Goal: Communication & Community: Participate in discussion

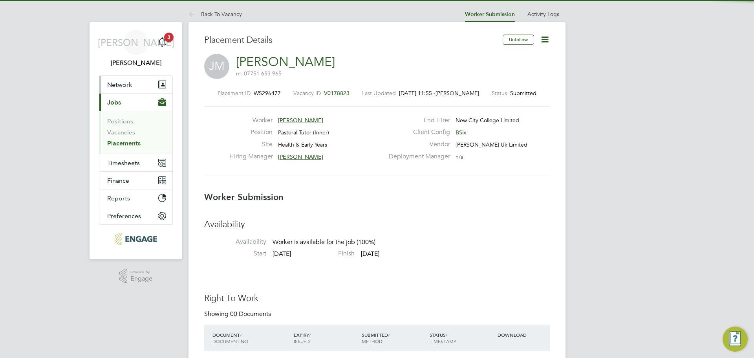
click at [138, 86] on button "Network" at bounding box center [135, 84] width 73 height 17
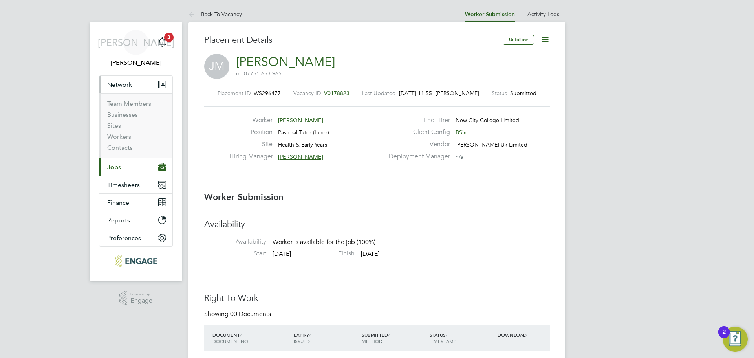
click at [117, 162] on button "Current page: Jobs" at bounding box center [135, 166] width 73 height 17
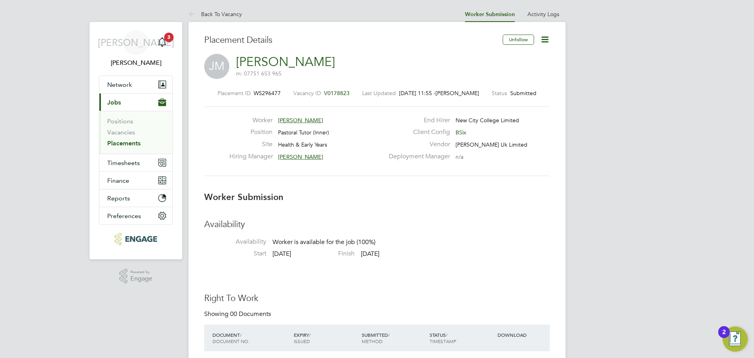
click at [120, 146] on link "Placements" at bounding box center [123, 142] width 33 height 7
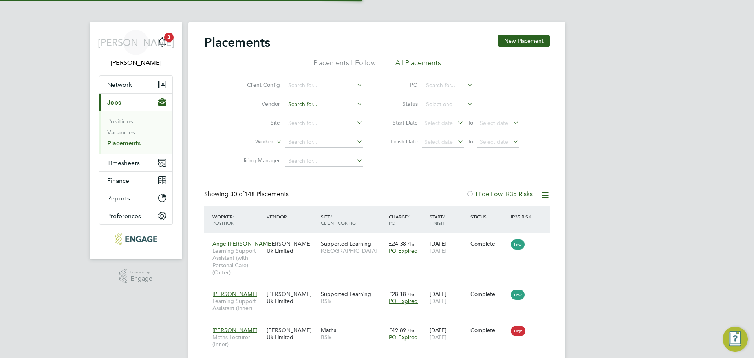
scroll to position [4, 4]
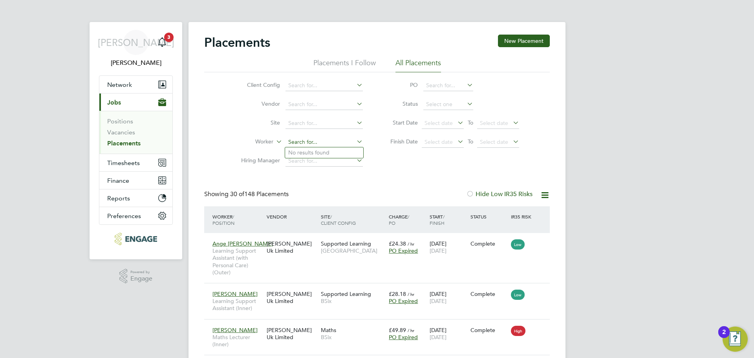
click at [311, 144] on input at bounding box center [323, 142] width 77 height 11
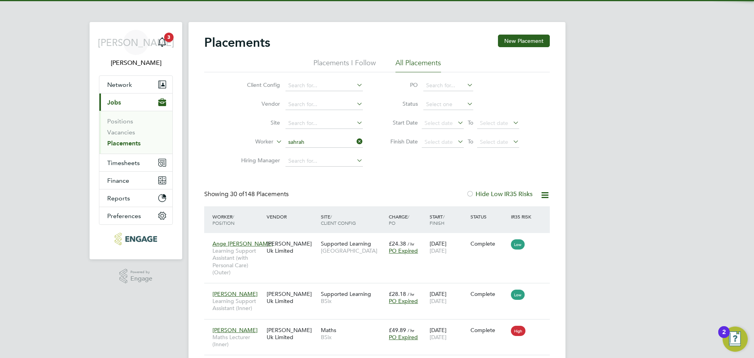
click at [314, 151] on li "Sahrah Farah" at bounding box center [324, 152] width 78 height 11
type input "[PERSON_NAME]"
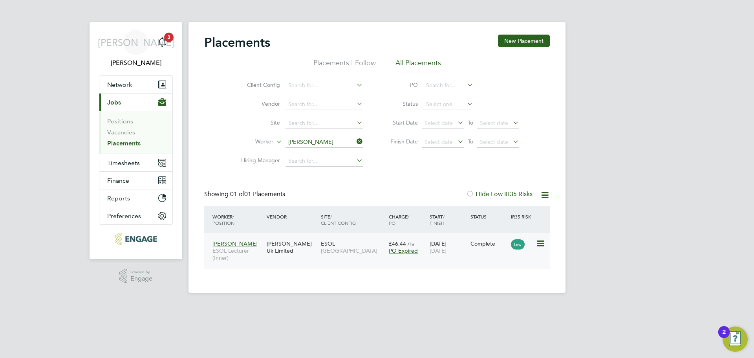
click at [278, 251] on div "[PERSON_NAME] Uk Limited" at bounding box center [292, 247] width 54 height 22
click at [130, 139] on li "Vacancies" at bounding box center [136, 133] width 59 height 11
click at [132, 141] on link "Placements" at bounding box center [123, 142] width 33 height 7
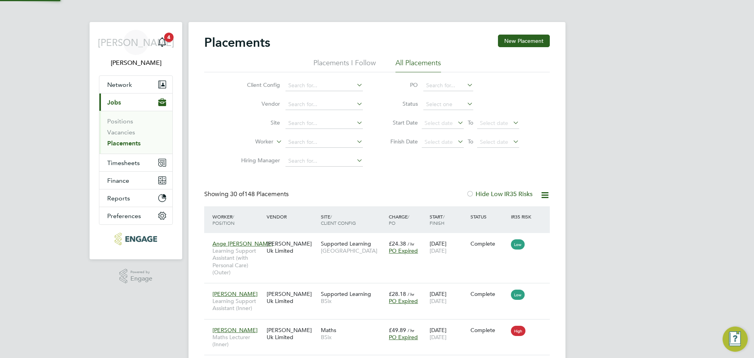
scroll to position [29, 55]
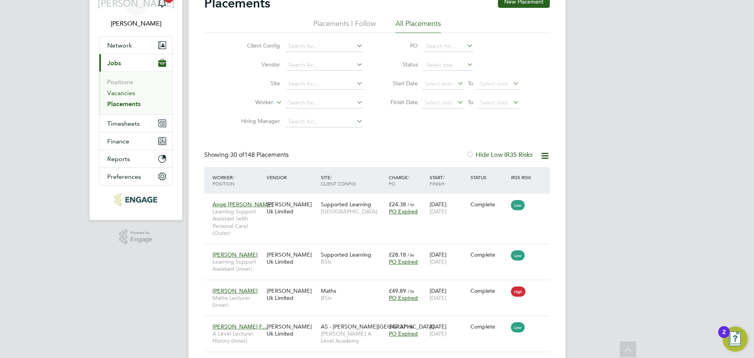
click at [129, 94] on link "Vacancies" at bounding box center [121, 92] width 28 height 7
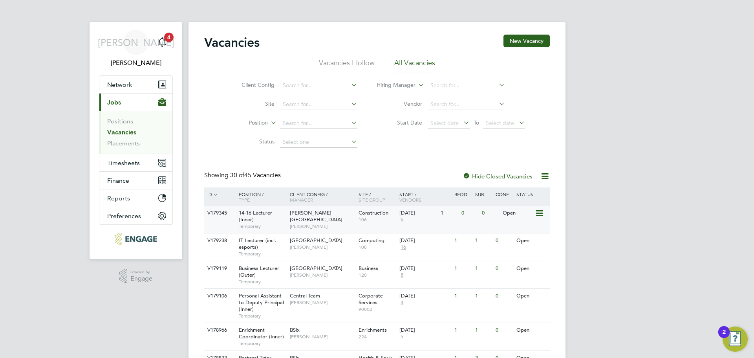
click at [283, 213] on div "14-16 Lecturer (Inner) Temporary" at bounding box center [260, 219] width 55 height 27
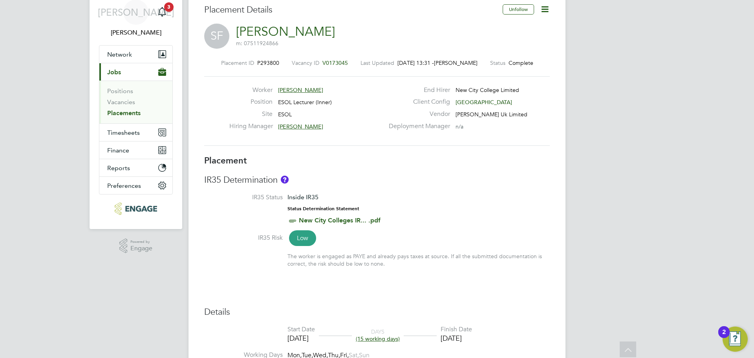
scroll to position [24, 0]
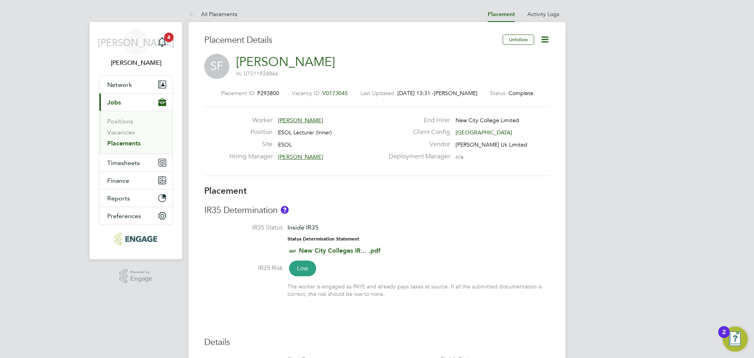
click at [128, 141] on link "Placements" at bounding box center [123, 142] width 33 height 7
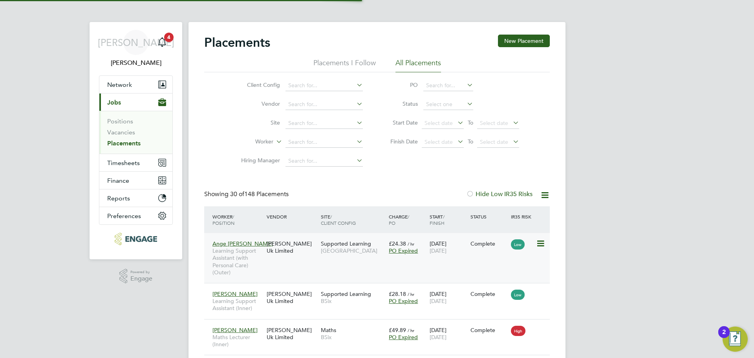
scroll to position [23, 68]
click at [306, 139] on input at bounding box center [323, 142] width 77 height 11
click at [347, 150] on li "Sahrah Farah" at bounding box center [324, 152] width 78 height 11
type input "[PERSON_NAME]"
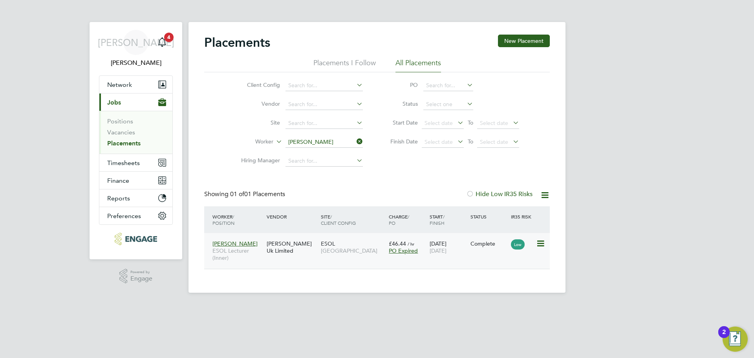
click at [291, 246] on div "[PERSON_NAME] Uk Limited" at bounding box center [292, 247] width 54 height 22
click at [167, 43] on div "Main navigation" at bounding box center [162, 43] width 16 height 16
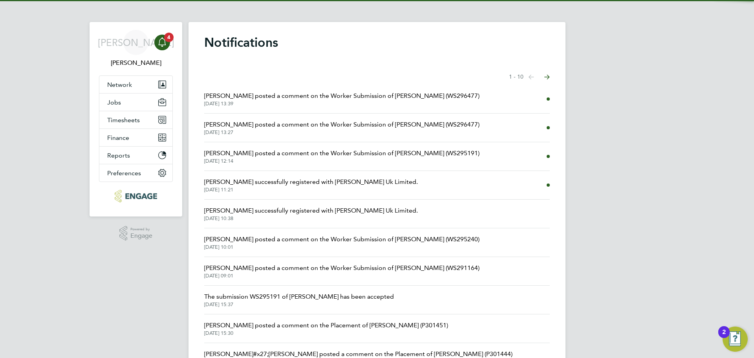
click at [305, 124] on span "Kirsty Hanmore posted a comment on the Worker Submission of Jennifer Mensah (WS…" at bounding box center [341, 124] width 275 height 9
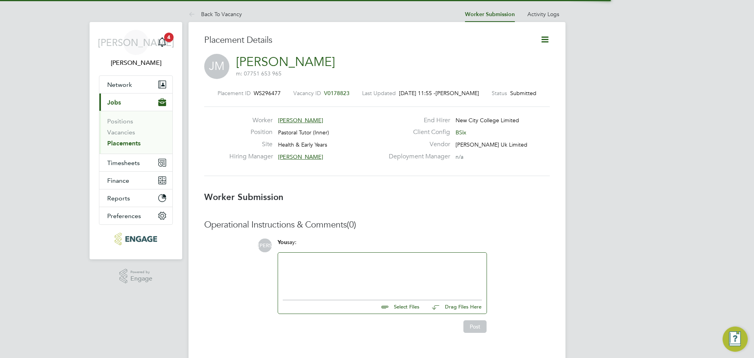
scroll to position [13, 155]
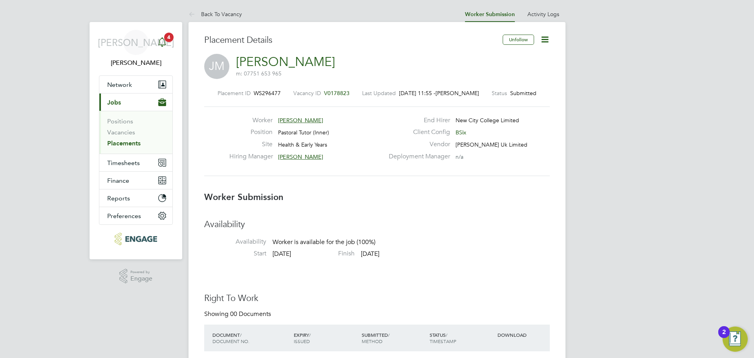
click at [168, 37] on span "4" at bounding box center [168, 37] width 9 height 9
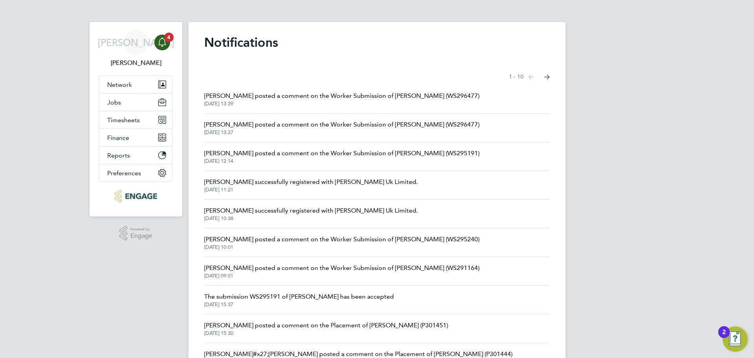
click at [395, 100] on span "[PERSON_NAME] posted a comment on the Worker Submission of [PERSON_NAME] (WS296…" at bounding box center [341, 95] width 275 height 9
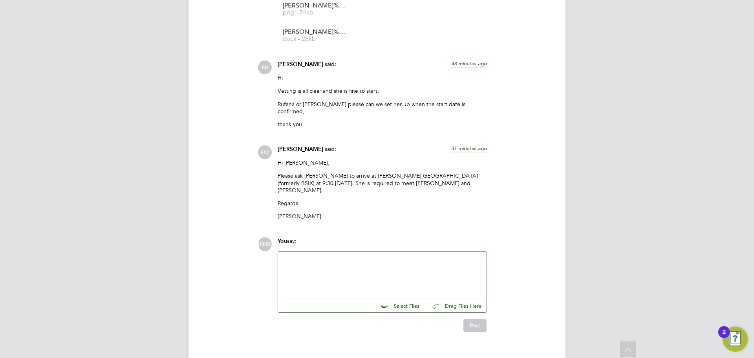
click at [400, 299] on input "file" at bounding box center [423, 304] width 118 height 11
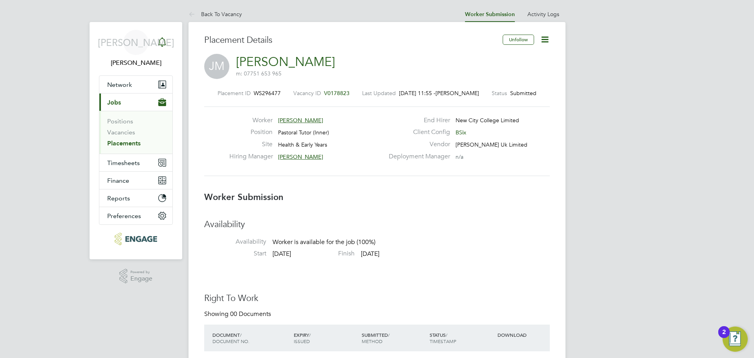
click at [161, 42] on icon "Main navigation" at bounding box center [161, 41] width 9 height 9
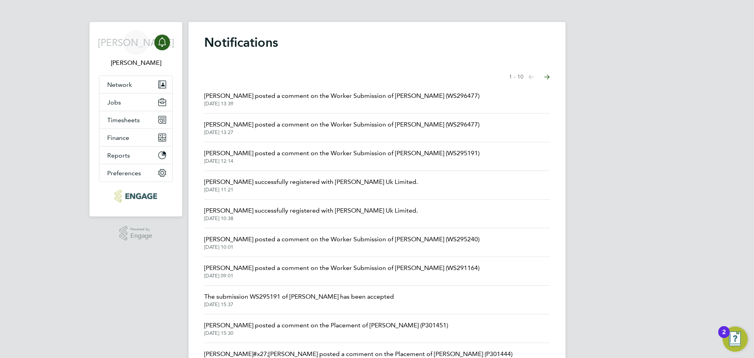
click at [289, 156] on span "[PERSON_NAME] posted a comment on the Worker Submission of [PERSON_NAME] (WS295…" at bounding box center [341, 152] width 275 height 9
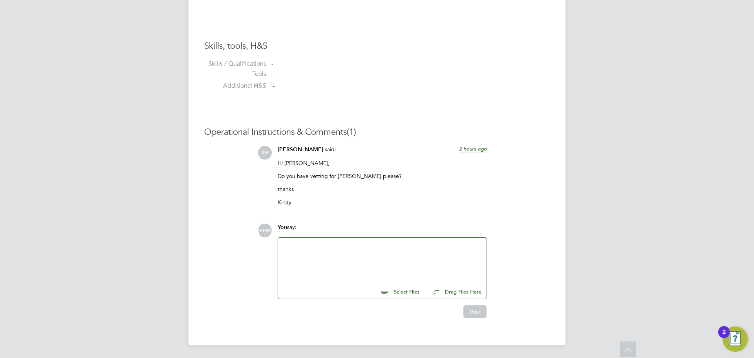
click at [408, 292] on input "file" at bounding box center [423, 290] width 118 height 11
type input "C:\fakepath\Sahrah Farah - NCC Vetting 2025.docx"
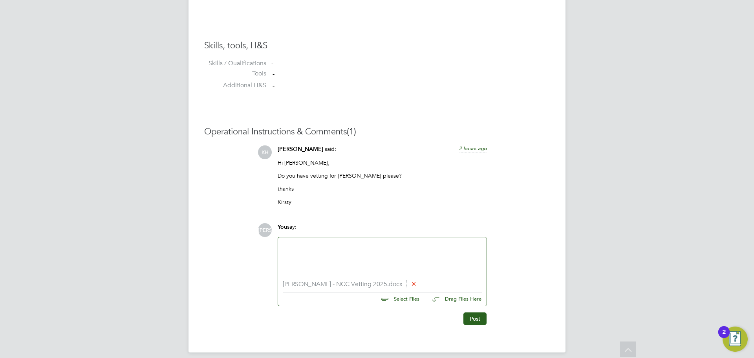
click at [399, 300] on input "file" at bounding box center [423, 297] width 118 height 11
type input "C:\fakepath\Sahrah Farah - USC 2025.png"
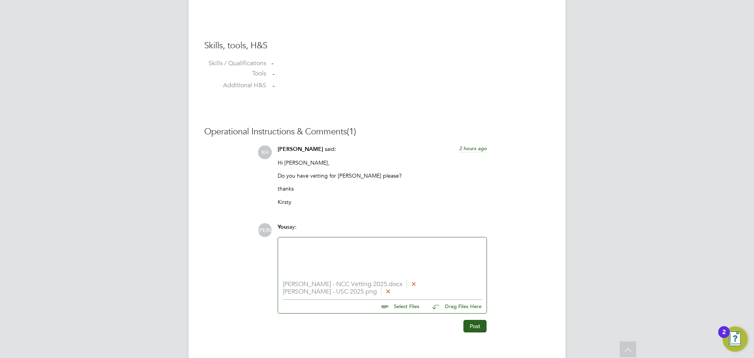
click at [403, 302] on input "file" at bounding box center [423, 305] width 118 height 11
type input "C:\fakepath\Sahrah Farah - DBS.pdf"
drag, startPoint x: 338, startPoint y: 255, endPoint x: 325, endPoint y: 256, distance: 12.2
click at [338, 255] on div at bounding box center [382, 259] width 199 height 34
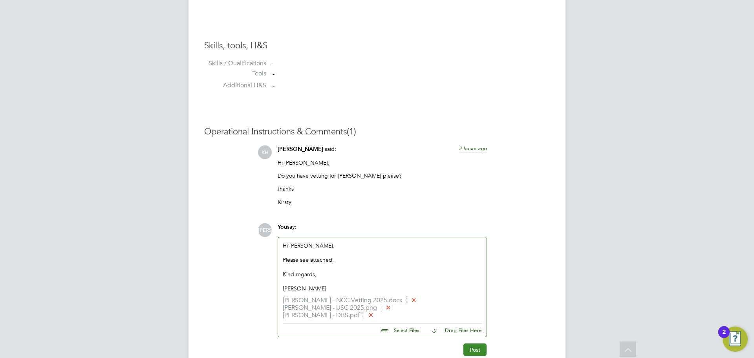
click at [472, 347] on button "Post" at bounding box center [474, 349] width 23 height 13
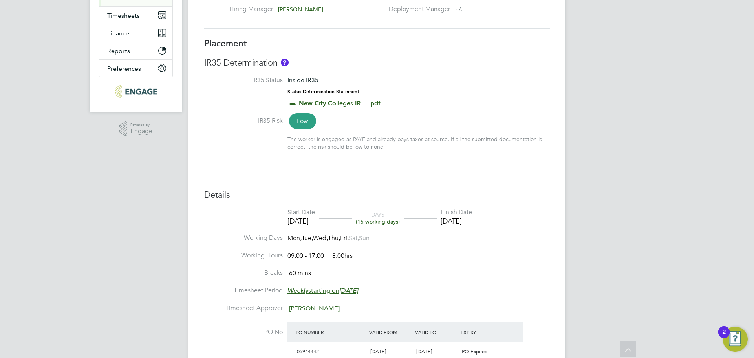
scroll to position [142, 0]
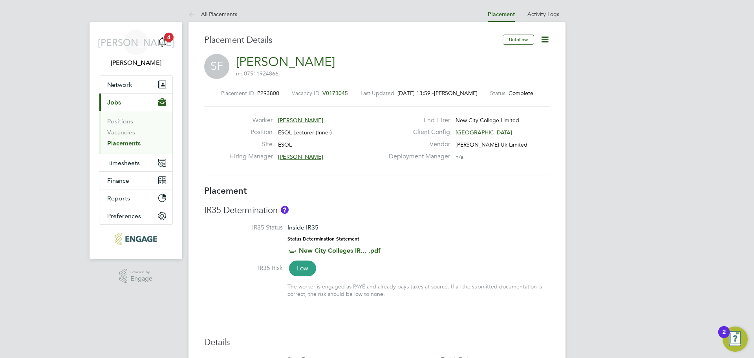
drag, startPoint x: 347, startPoint y: 92, endPoint x: 335, endPoint y: 213, distance: 121.1
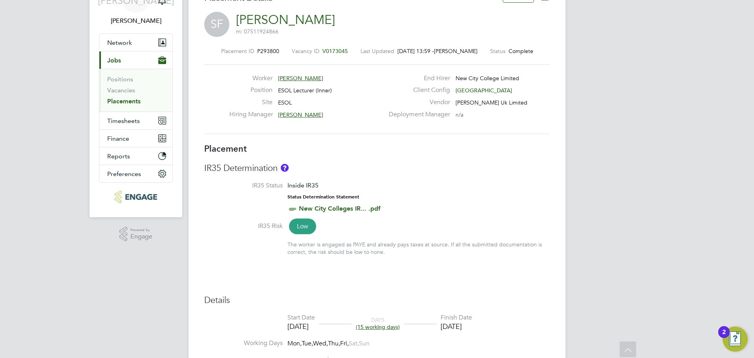
scroll to position [0, 0]
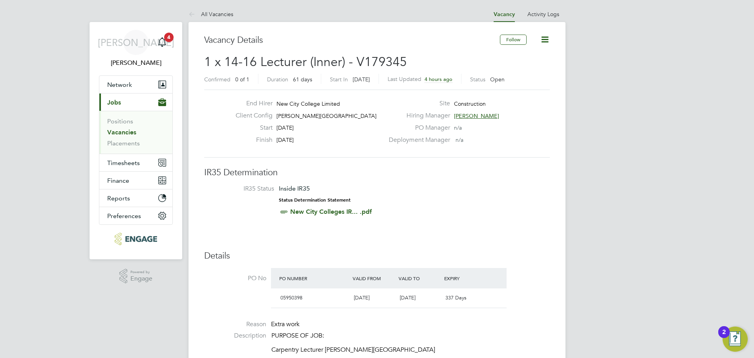
click at [129, 135] on link "Vacancies" at bounding box center [121, 131] width 29 height 7
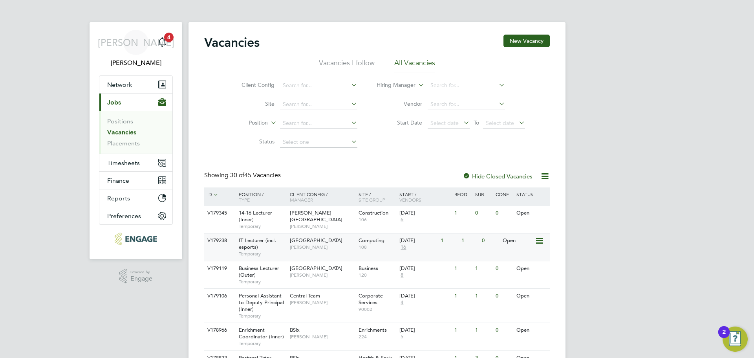
click at [254, 245] on span "IT Lecturer (incl. esports)" at bounding box center [257, 243] width 37 height 13
click at [307, 240] on span "[GEOGRAPHIC_DATA]" at bounding box center [316, 240] width 53 height 7
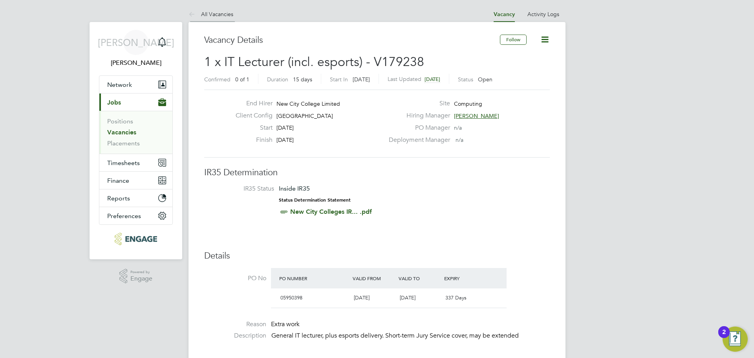
scroll to position [23, 55]
click at [168, 41] on div "Main navigation" at bounding box center [162, 43] width 16 height 16
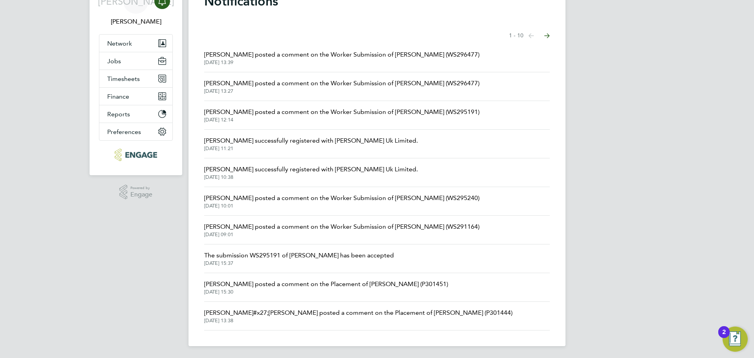
scroll to position [42, 0]
click at [534, 33] on icon "Select page of notifications list" at bounding box center [530, 35] width 5 height 5
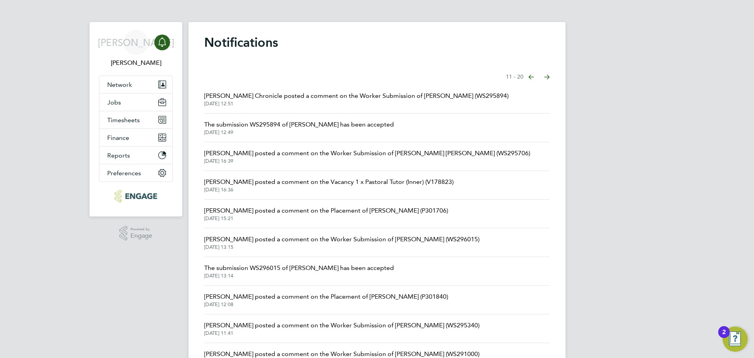
click at [342, 89] on li "Evelyn Chronicle posted a comment on the Worker Submission of Khalil Momand (WS…" at bounding box center [377, 99] width 346 height 29
click at [345, 95] on span "Evelyn Chronicle posted a comment on the Worker Submission of Khalil Momand (WS…" at bounding box center [356, 95] width 304 height 9
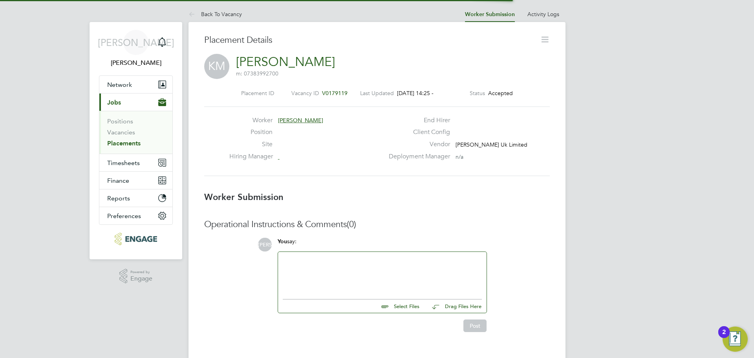
scroll to position [13, 155]
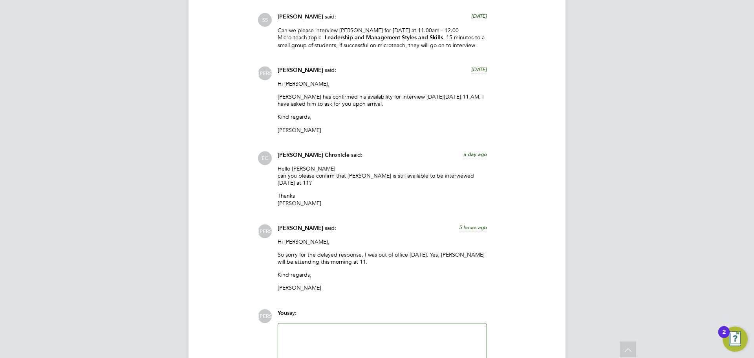
click at [316, 337] on div at bounding box center [382, 345] width 199 height 34
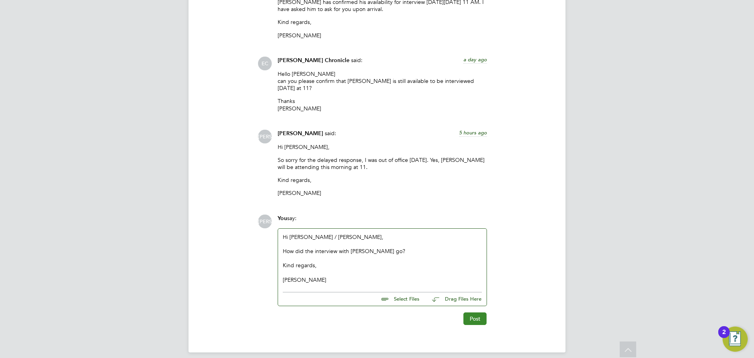
click at [481, 312] on button "Post" at bounding box center [474, 318] width 23 height 13
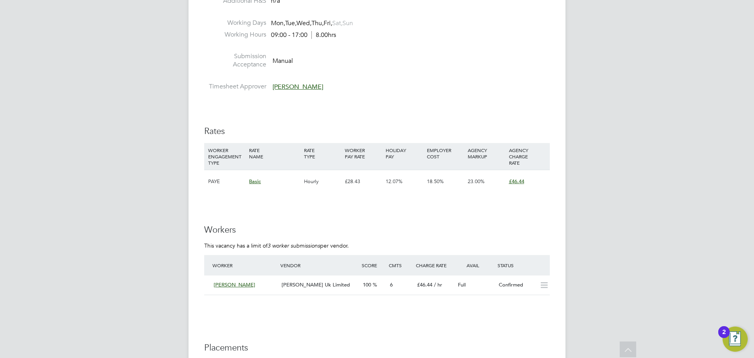
scroll to position [1217, 0]
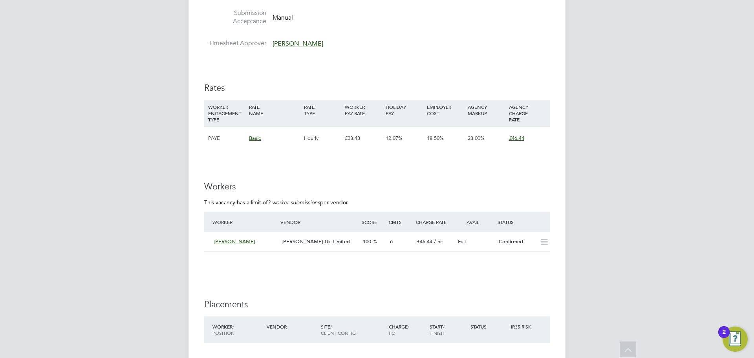
click at [320, 245] on div "[PERSON_NAME] Uk Limited" at bounding box center [318, 241] width 81 height 13
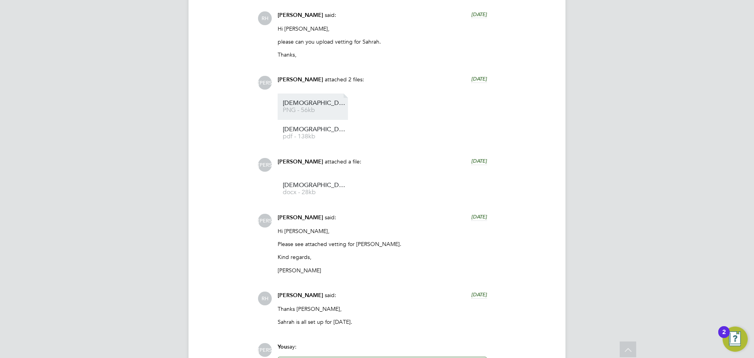
click at [304, 100] on span "[DEMOGRAPHIC_DATA]%20Farah%20-%20Update%20Service%20Check" at bounding box center [314, 103] width 63 height 6
click at [328, 128] on span "[DEMOGRAPHIC_DATA]%20Farah%20-%20DBS" at bounding box center [314, 129] width 63 height 6
click at [318, 193] on span "docx - 28kb" at bounding box center [314, 192] width 63 height 6
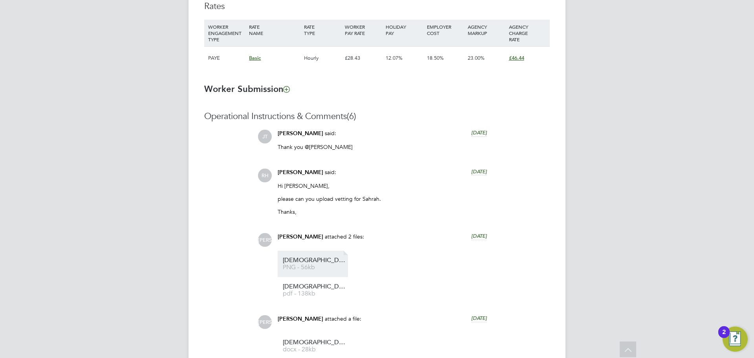
click at [329, 258] on span "Sahrah%20Farah%20-%20Update%20Service%20Check" at bounding box center [314, 260] width 63 height 6
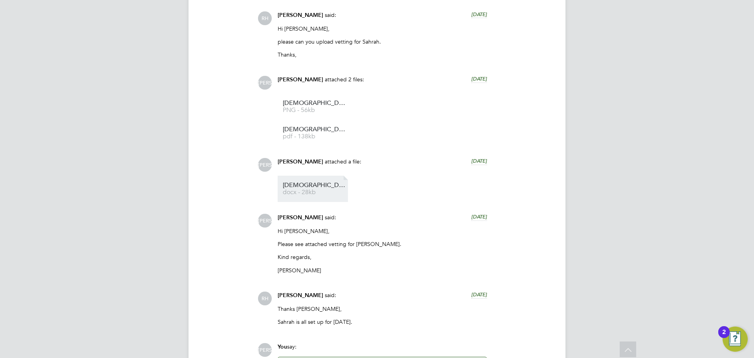
click at [299, 184] on span "Sahrah%20Farah%20-%20NCC%20Vetting%20New" at bounding box center [314, 185] width 63 height 6
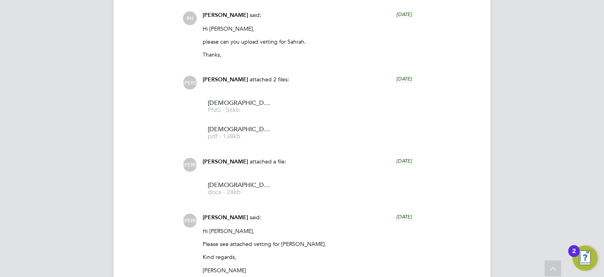
scroll to position [13, 155]
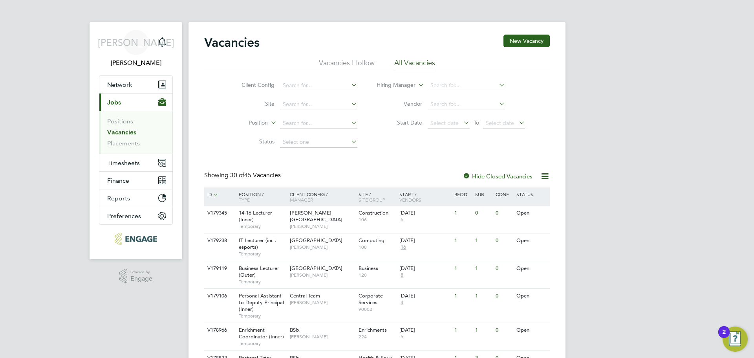
click at [125, 128] on link "Vacancies" at bounding box center [121, 131] width 29 height 7
click at [119, 132] on link "Vacancies" at bounding box center [121, 131] width 29 height 7
drag, startPoint x: 186, startPoint y: 146, endPoint x: 267, endPoint y: 129, distance: 83.6
drag, startPoint x: 600, startPoint y: 165, endPoint x: 542, endPoint y: 166, distance: 57.7
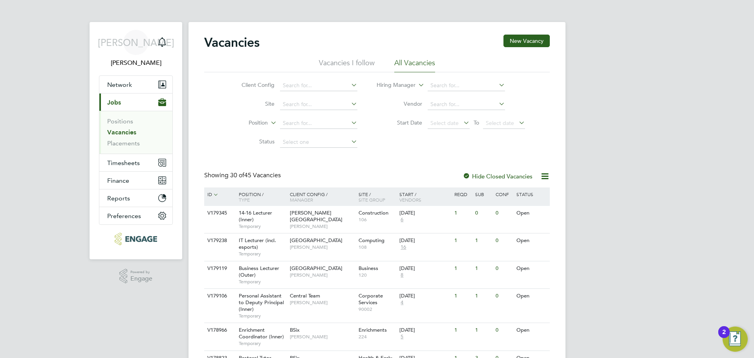
click at [166, 38] on icon "Main navigation" at bounding box center [161, 41] width 9 height 9
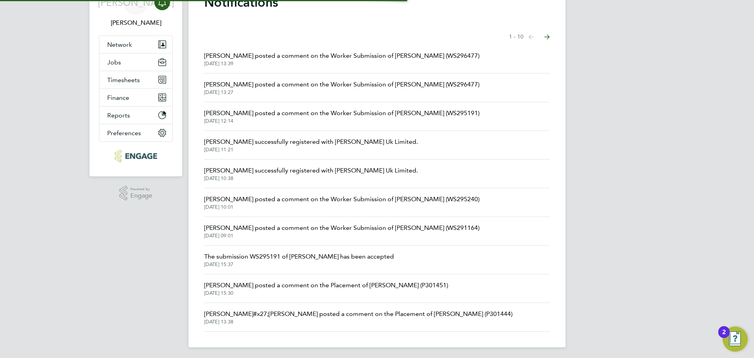
scroll to position [42, 0]
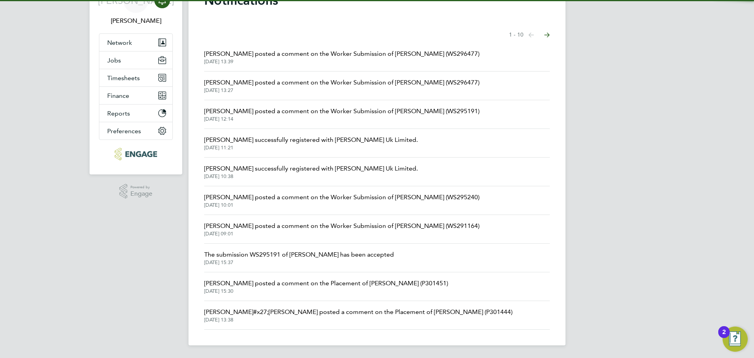
click at [547, 31] on button "Next page" at bounding box center [547, 35] width 16 height 16
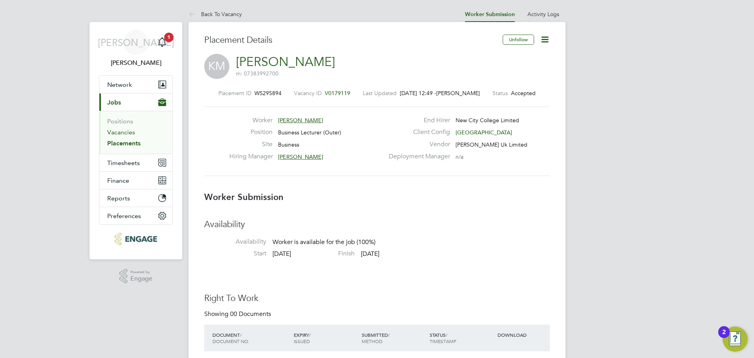
click at [125, 134] on link "Vacancies" at bounding box center [121, 131] width 28 height 7
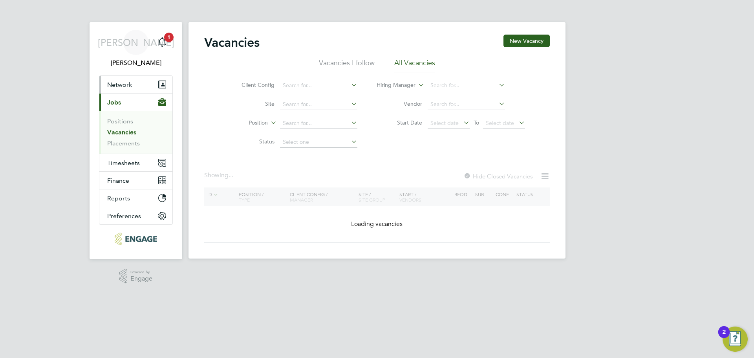
click at [133, 88] on button "Network" at bounding box center [135, 84] width 73 height 17
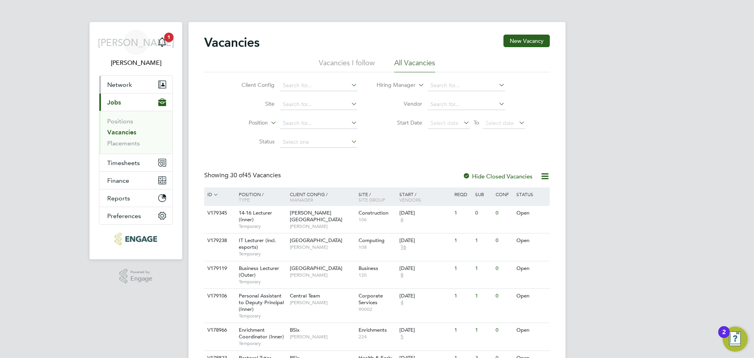
click at [148, 88] on button "Network" at bounding box center [135, 84] width 73 height 17
click at [139, 88] on button "Network" at bounding box center [135, 84] width 73 height 17
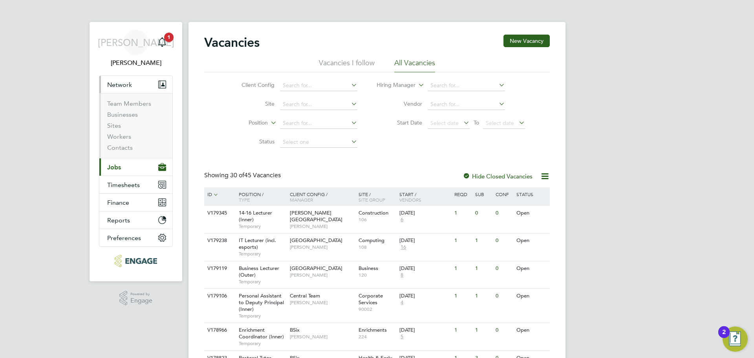
click at [120, 165] on span "Jobs" at bounding box center [114, 166] width 14 height 7
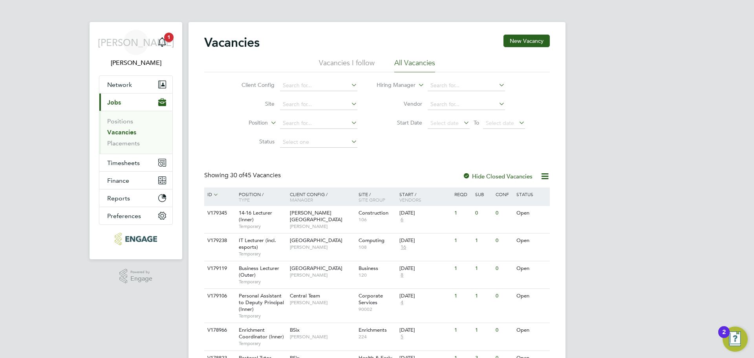
click at [119, 148] on ul "Positions Vacancies Placements" at bounding box center [135, 132] width 73 height 43
click at [121, 144] on link "Placements" at bounding box center [123, 142] width 33 height 7
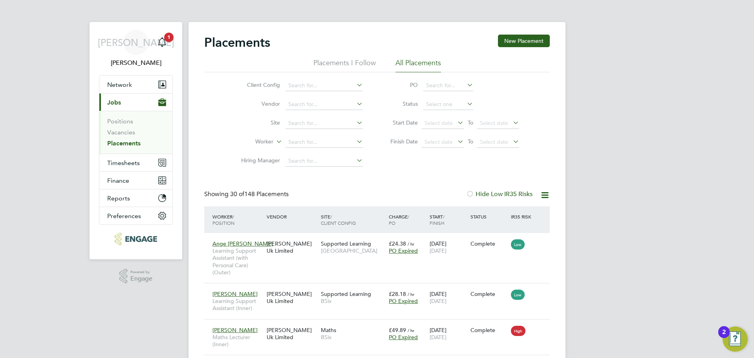
scroll to position [29, 55]
click at [313, 144] on input at bounding box center [323, 142] width 77 height 11
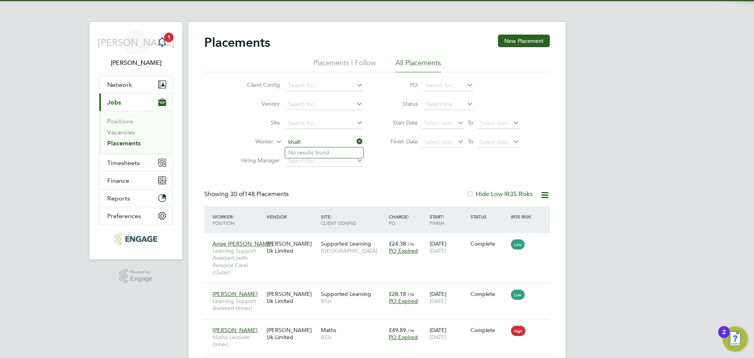
type input "khalil"
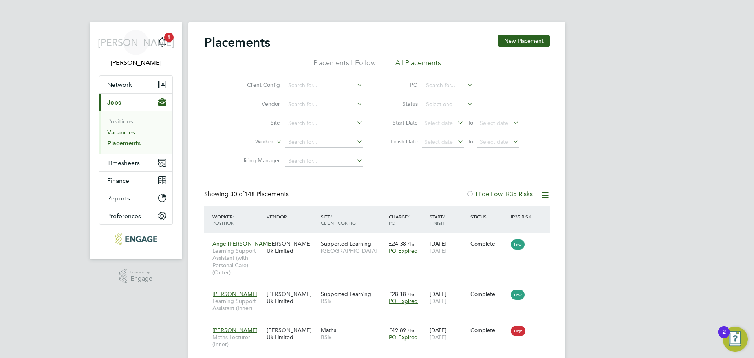
click at [122, 134] on link "Vacancies" at bounding box center [121, 131] width 28 height 7
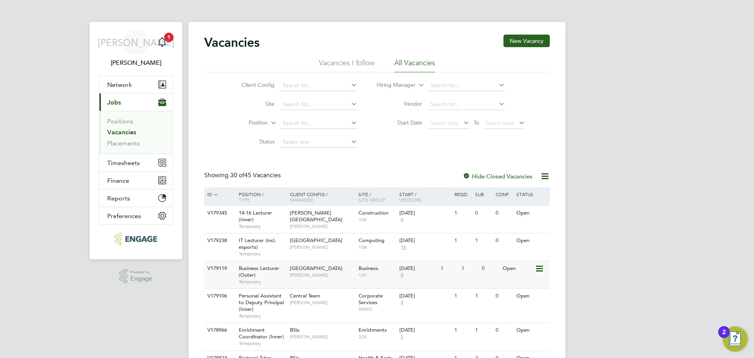
click at [300, 271] on span "[GEOGRAPHIC_DATA]" at bounding box center [316, 268] width 53 height 7
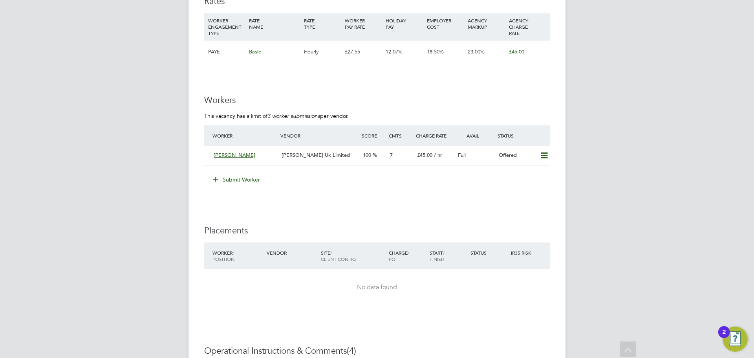
scroll to position [1099, 0]
click at [547, 155] on icon at bounding box center [544, 156] width 10 height 6
click at [530, 171] on li "Confirm" at bounding box center [532, 172] width 30 height 11
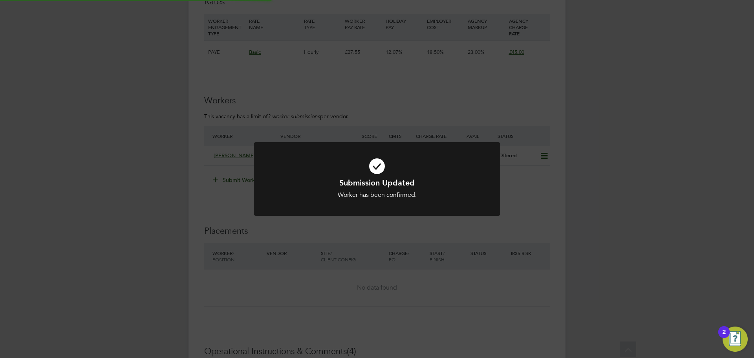
click at [234, 157] on div "Submission Updated Worker has been confirmed. Cancel Okay" at bounding box center [377, 179] width 754 height 358
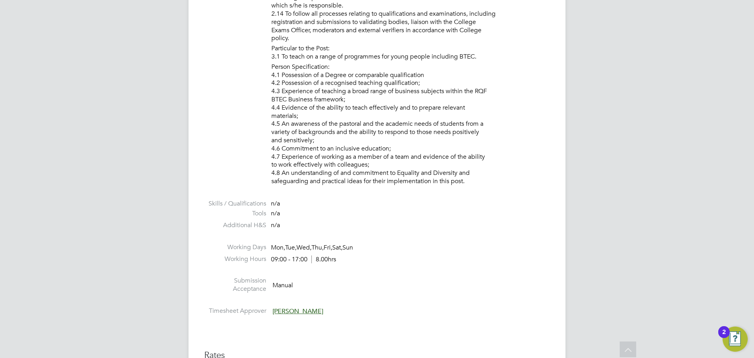
scroll to position [1021, 0]
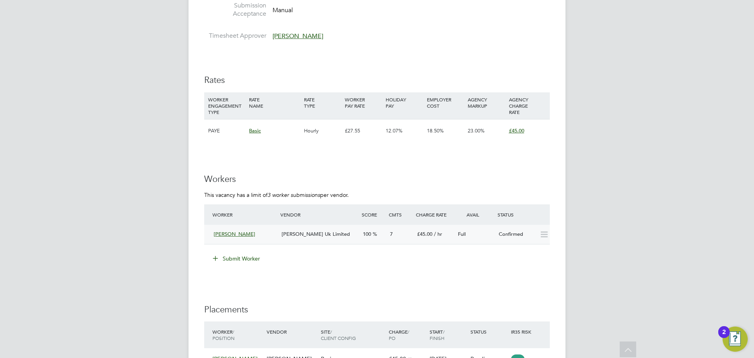
click at [250, 232] on div "Khalil Momand" at bounding box center [244, 234] width 68 height 13
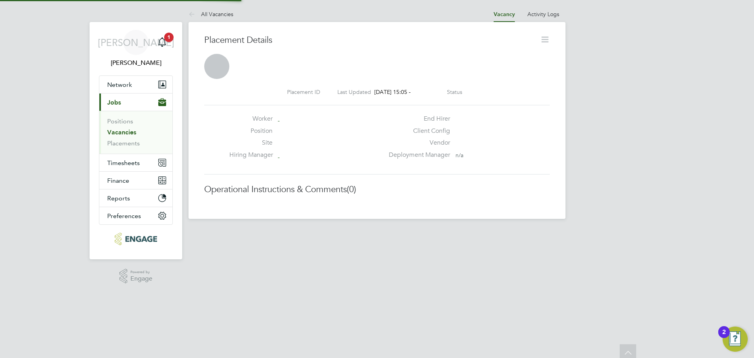
scroll to position [4, 4]
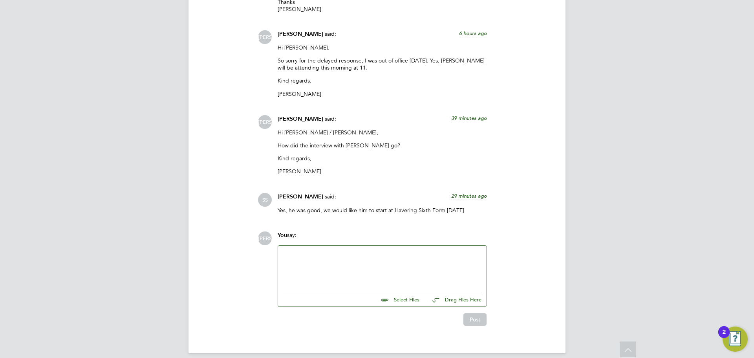
click at [355, 263] on div at bounding box center [382, 267] width 199 height 34
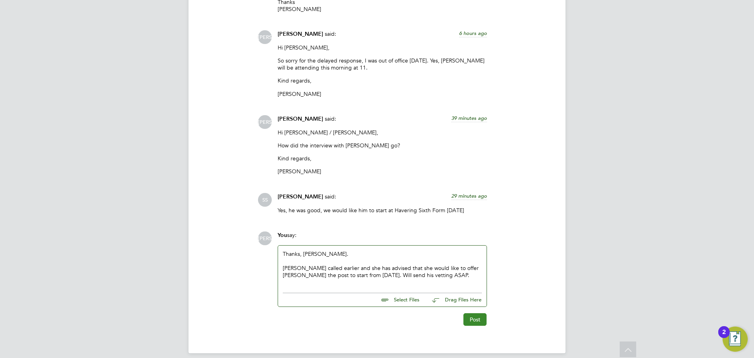
click at [483, 313] on button "Post" at bounding box center [474, 319] width 23 height 13
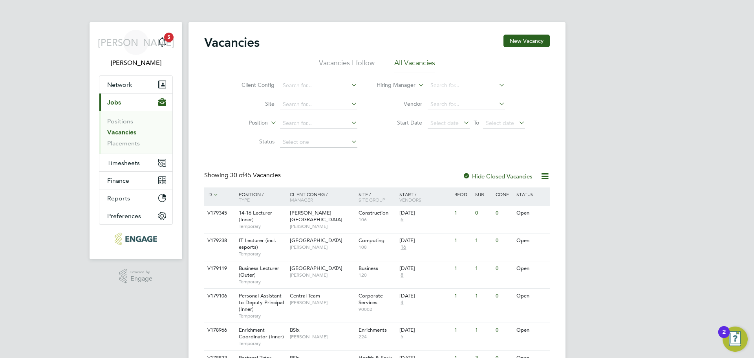
click at [165, 41] on icon "Main navigation" at bounding box center [161, 41] width 7 height 8
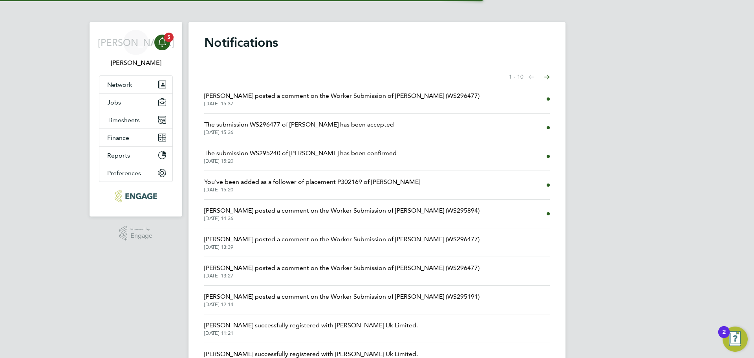
click at [285, 100] on span "[PERSON_NAME] posted a comment on the Worker Submission of [PERSON_NAME] (WS296…" at bounding box center [341, 95] width 275 height 9
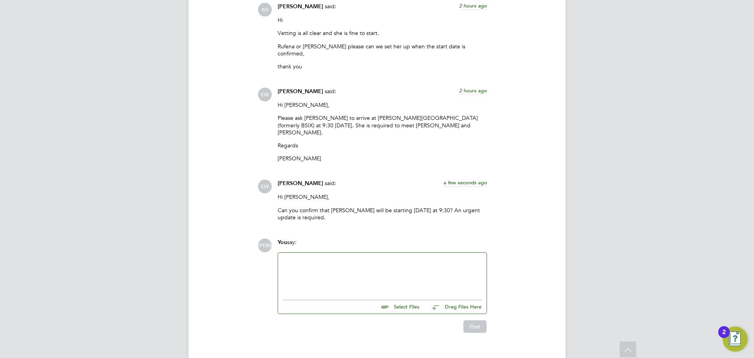
scroll to position [866, 0]
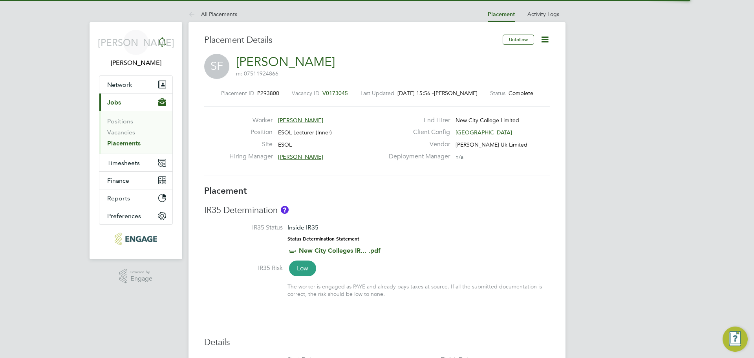
click at [160, 44] on icon "Main navigation" at bounding box center [161, 41] width 9 height 9
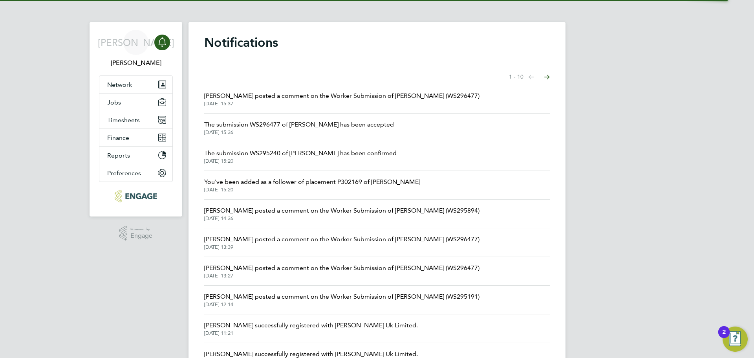
click at [267, 103] on span "[DATE] 15:37" at bounding box center [341, 104] width 275 height 6
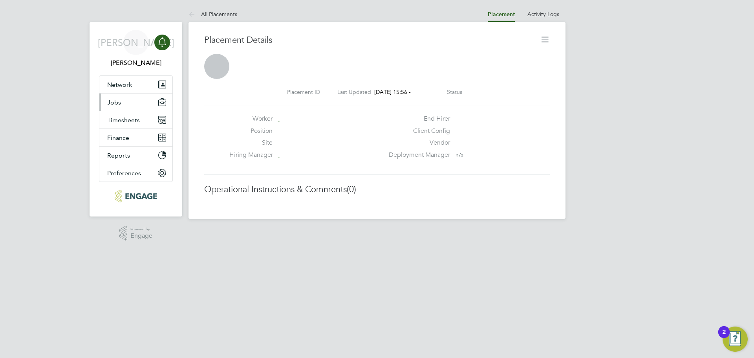
scroll to position [4, 4]
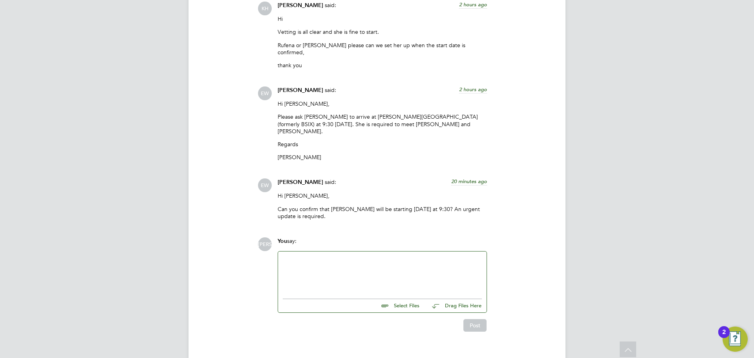
drag, startPoint x: 318, startPoint y: 257, endPoint x: 299, endPoint y: 231, distance: 32.3
click at [319, 256] on div at bounding box center [382, 273] width 199 height 34
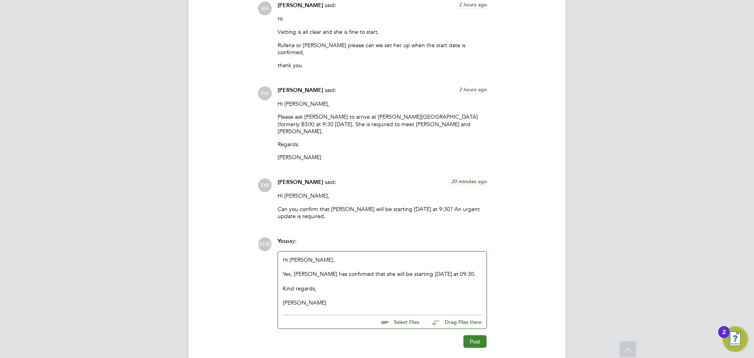
click at [474, 335] on button "Post" at bounding box center [474, 341] width 23 height 13
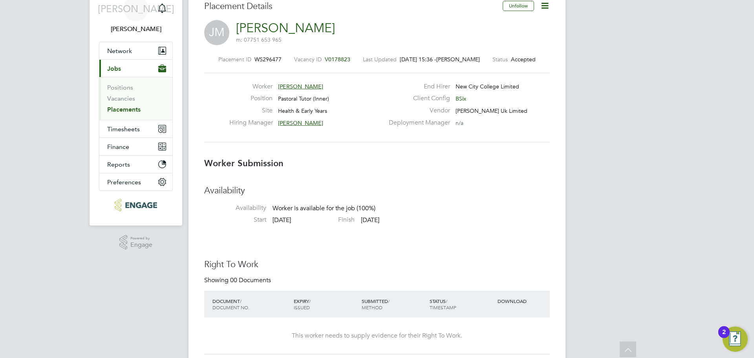
scroll to position [0, 0]
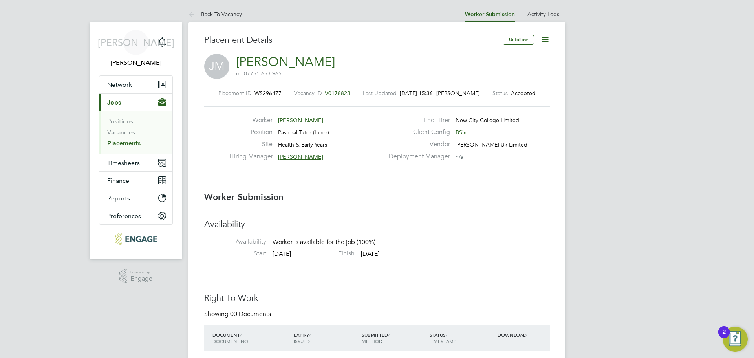
click at [173, 45] on app-nav-sections-wrapper "JA [PERSON_NAME] Notifications Applications: Network Team Members Businesses Si…" at bounding box center [136, 140] width 93 height 237
click at [169, 44] on div "Main navigation" at bounding box center [162, 43] width 16 height 16
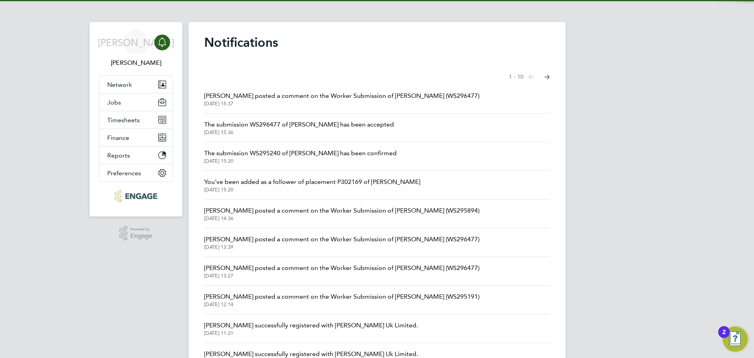
click at [377, 130] on span "[DATE] 15:36" at bounding box center [299, 132] width 190 height 6
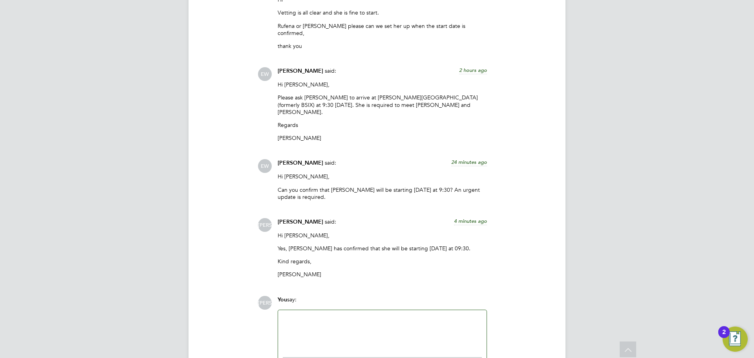
scroll to position [943, 0]
